Goal: Navigation & Orientation: Find specific page/section

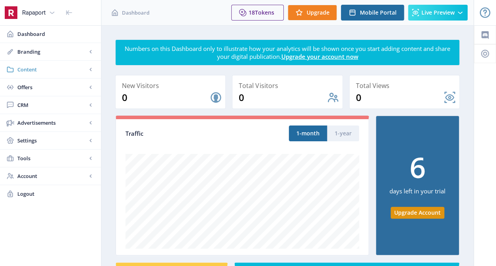
click at [47, 70] on span "Content" at bounding box center [51, 70] width 69 height 8
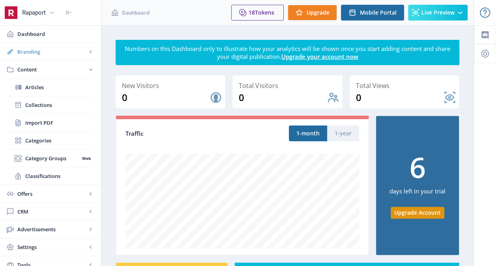
click at [36, 50] on span "Branding" at bounding box center [51, 52] width 69 height 8
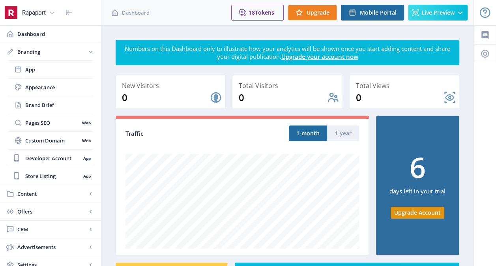
click at [36, 50] on span "Branding" at bounding box center [51, 52] width 69 height 8
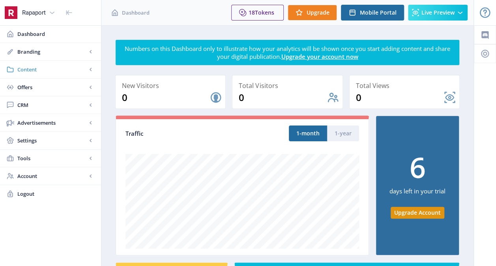
click at [35, 67] on span "Content" at bounding box center [51, 70] width 69 height 8
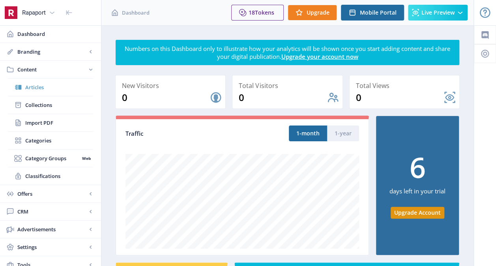
click at [33, 86] on span "Articles" at bounding box center [59, 87] width 68 height 8
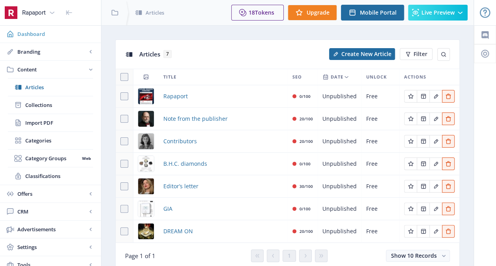
click at [36, 32] on span "Dashboard" at bounding box center [55, 34] width 77 height 8
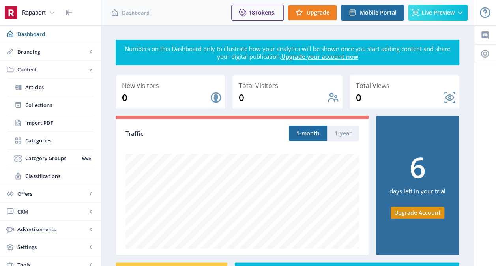
click at [53, 9] on icon at bounding box center [52, 13] width 8 height 8
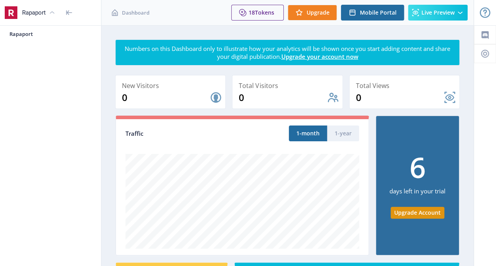
click at [53, 9] on icon at bounding box center [52, 13] width 8 height 8
